Goal: Information Seeking & Learning: Find specific page/section

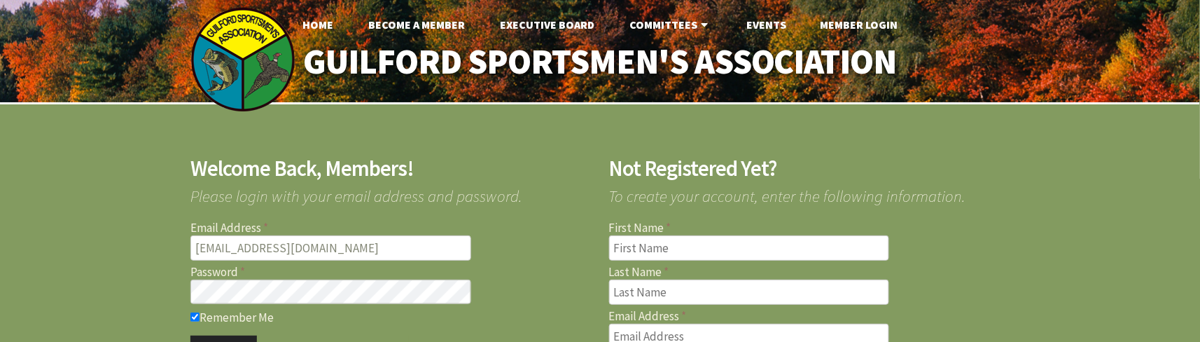
scroll to position [93, 0]
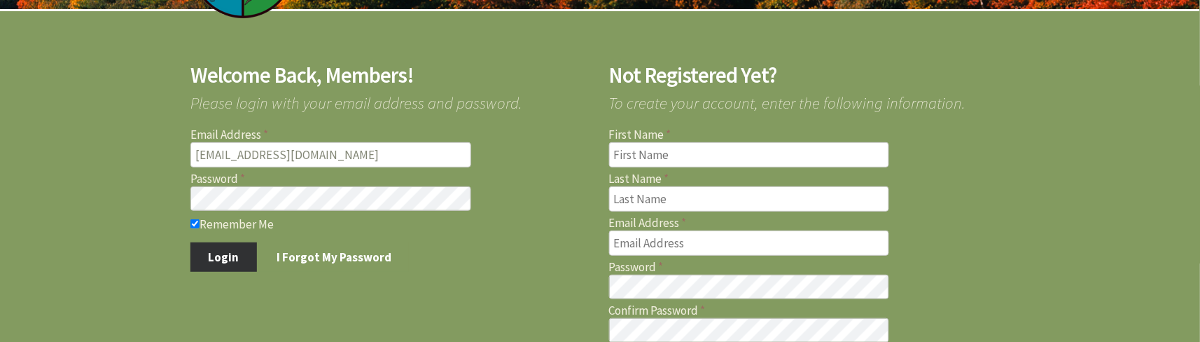
click at [227, 253] on button "Login" at bounding box center [223, 256] width 66 height 29
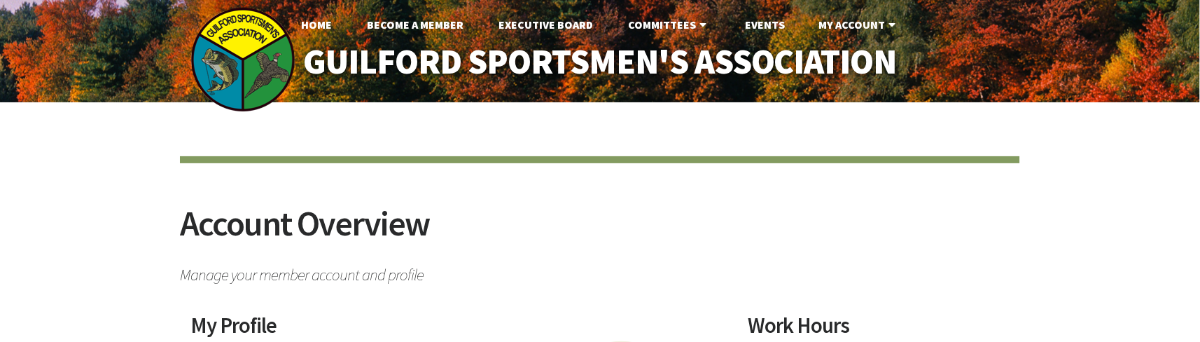
drag, startPoint x: 1040, startPoint y: 10, endPoint x: 729, endPoint y: 150, distance: 340.5
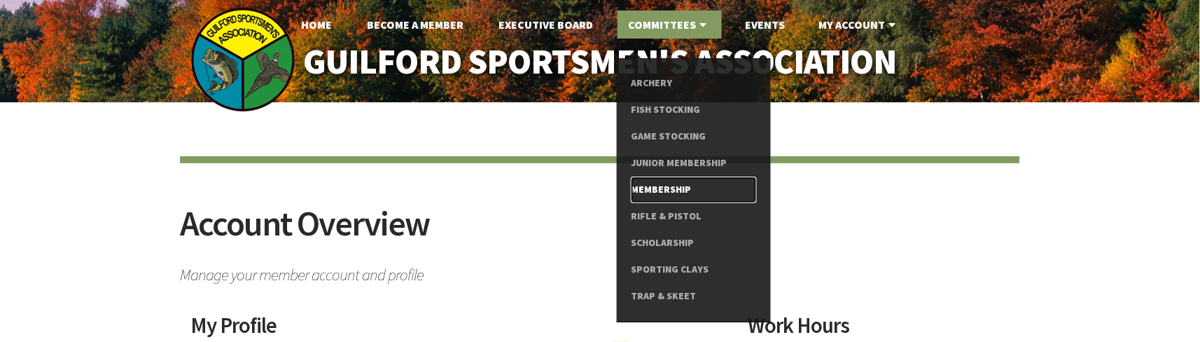
click at [682, 186] on link "Membership" at bounding box center [693, 189] width 125 height 27
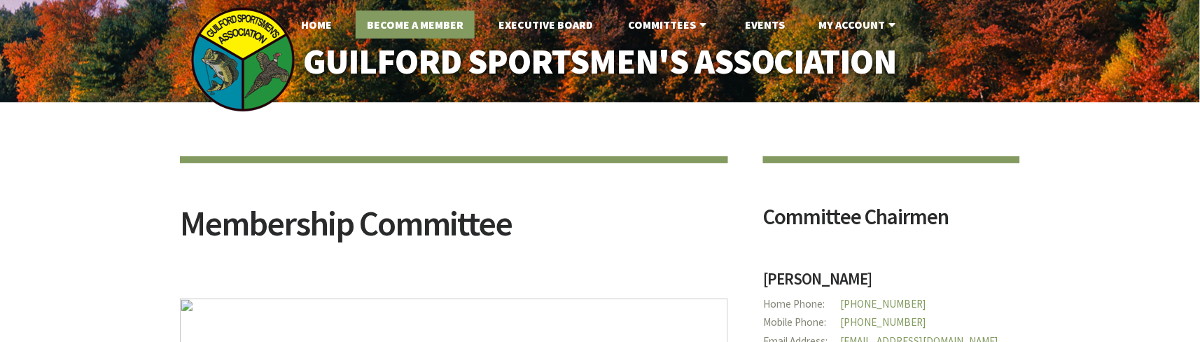
click at [420, 27] on link "Become A Member" at bounding box center [415, 24] width 119 height 28
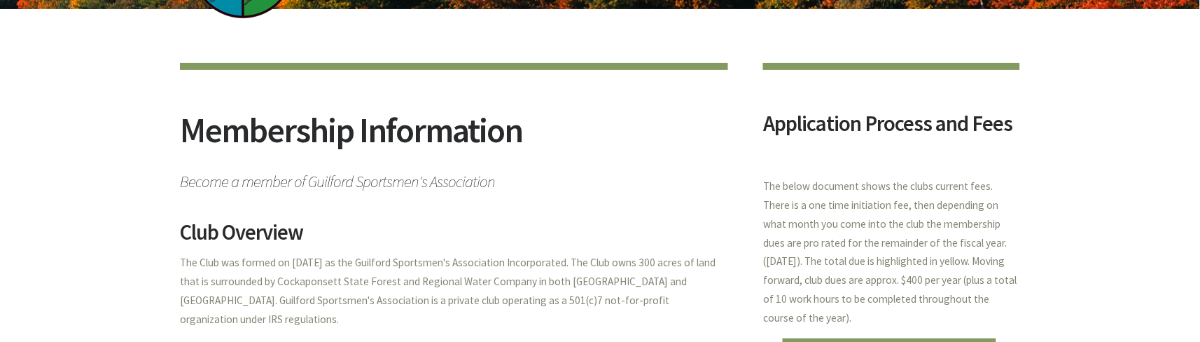
scroll to position [186, 0]
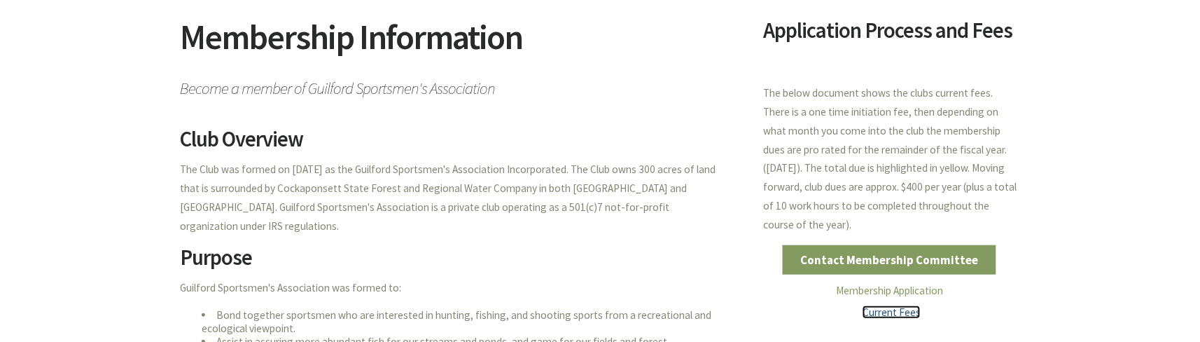
click at [897, 315] on link "Current Fees" at bounding box center [891, 311] width 58 height 13
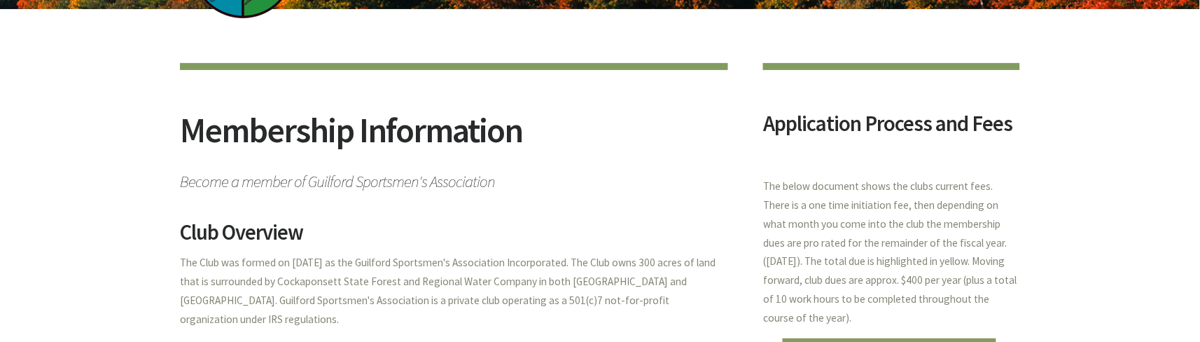
scroll to position [0, 0]
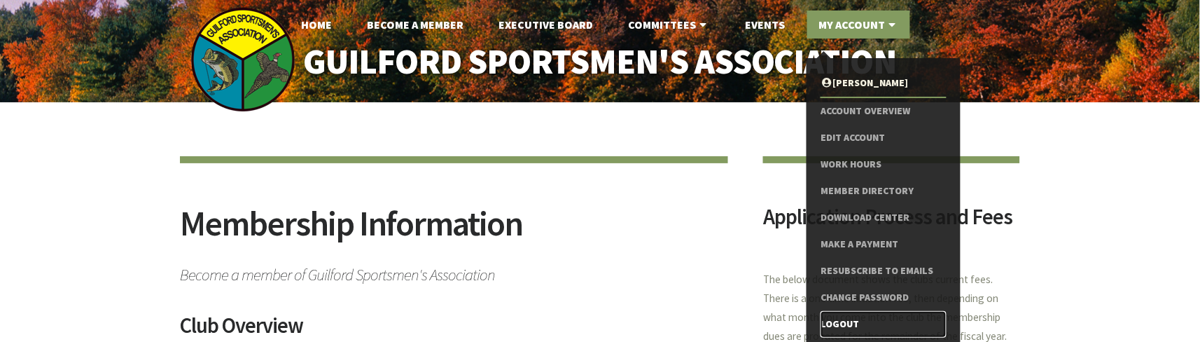
click at [848, 324] on link "Logout" at bounding box center [882, 324] width 125 height 27
